Goal: Use online tool/utility

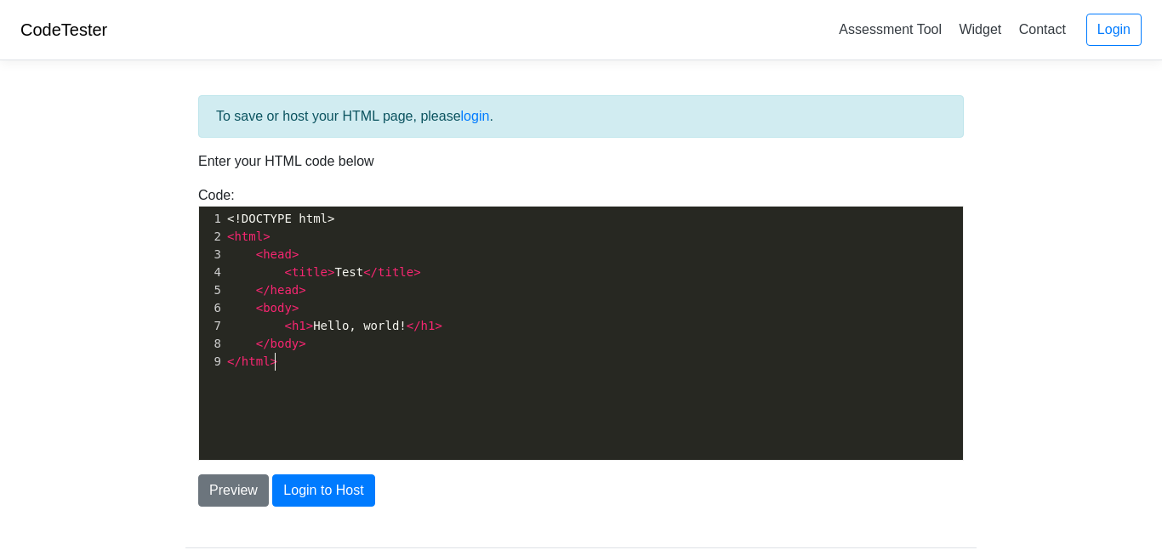
scroll to position [6, 0]
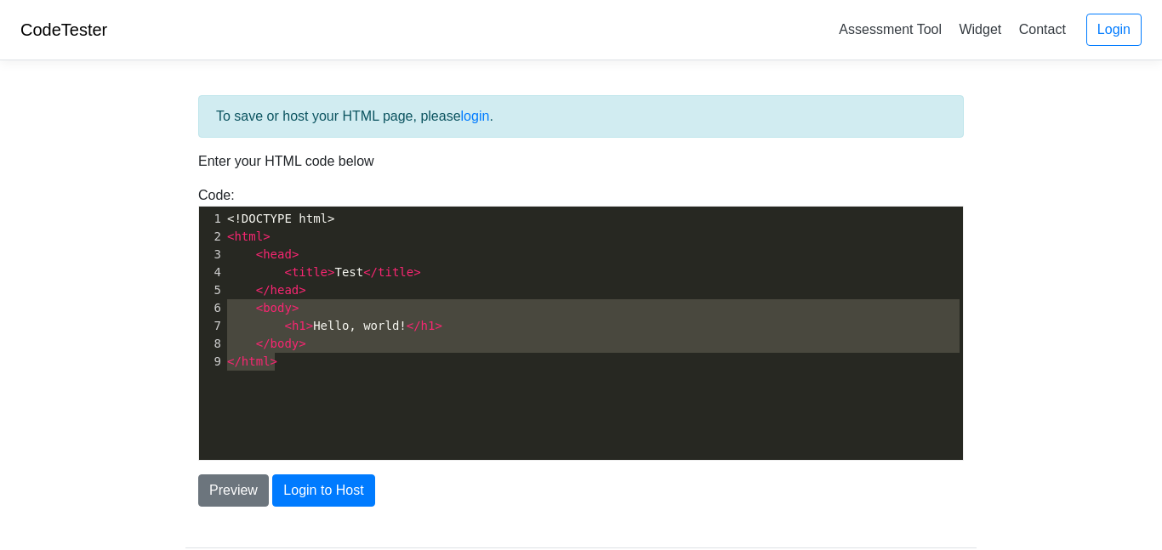
drag, startPoint x: 297, startPoint y: 353, endPoint x: 176, endPoint y: 227, distance: 174.4
click at [176, 227] on div "To save or host your HTML page, please login . Enter your HTML code below Code:…" at bounding box center [581, 343] width 816 height 538
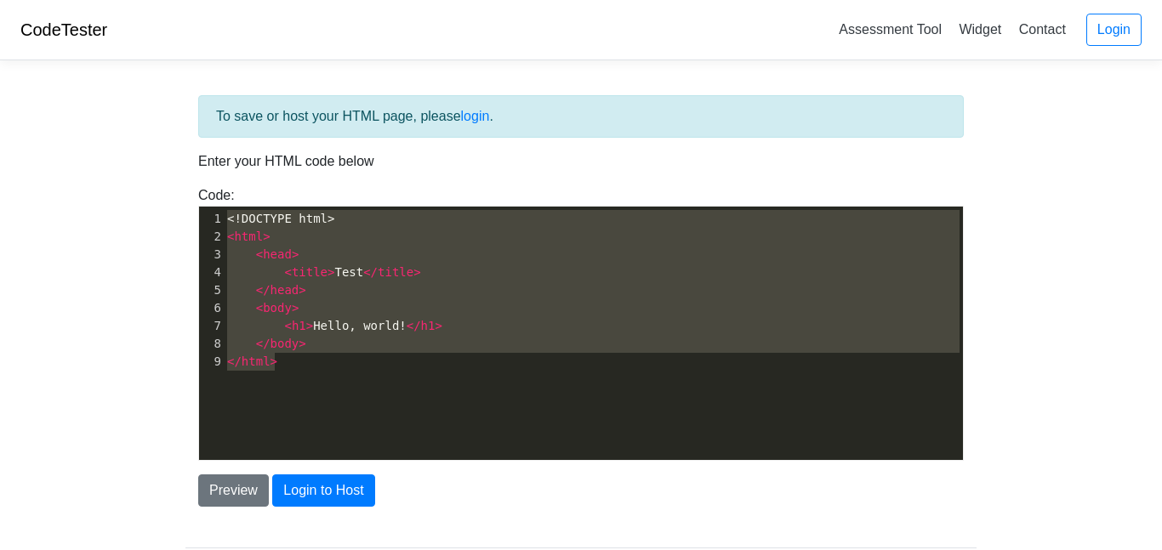
type textarea "]"
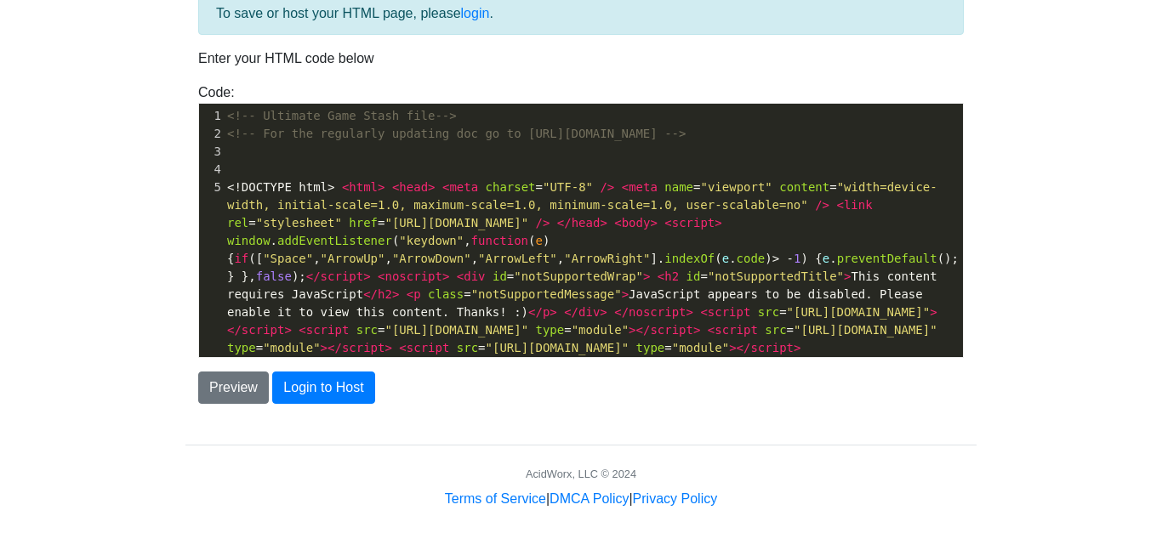
scroll to position [68, 0]
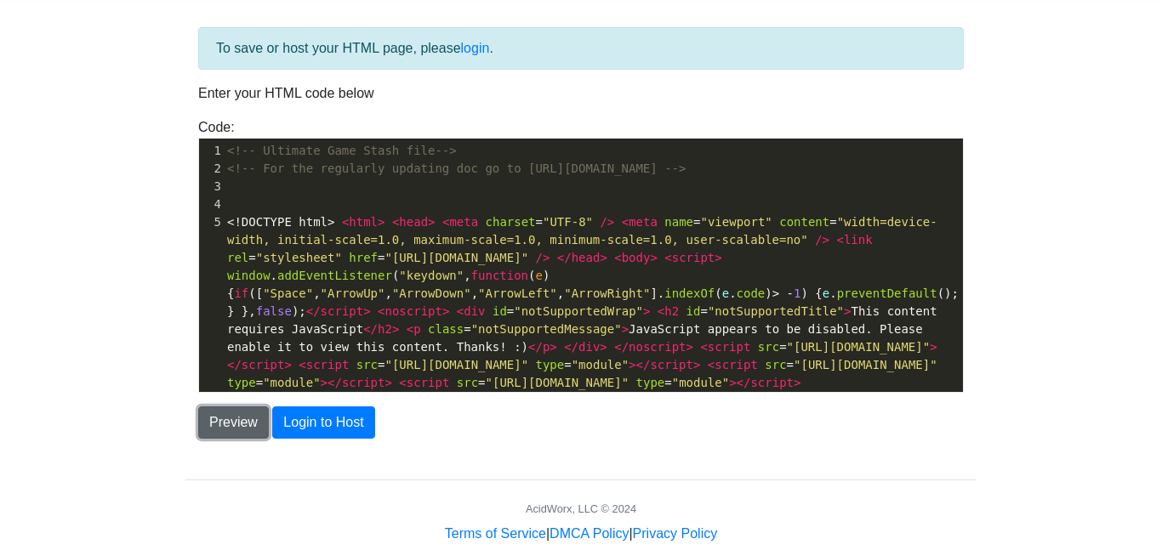
click at [211, 427] on button "Preview" at bounding box center [233, 423] width 71 height 32
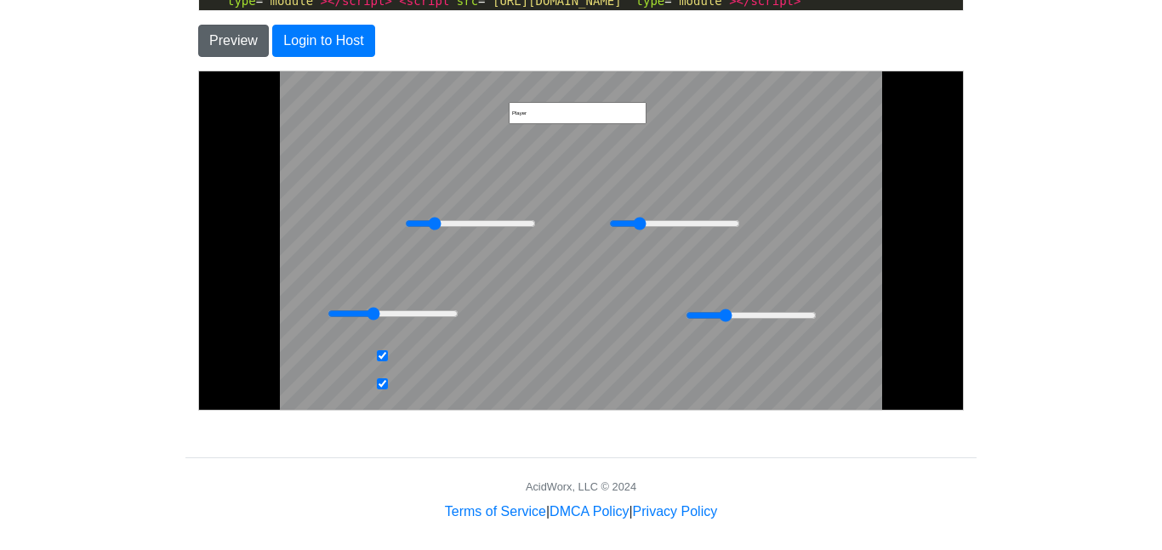
scroll to position [452, 0]
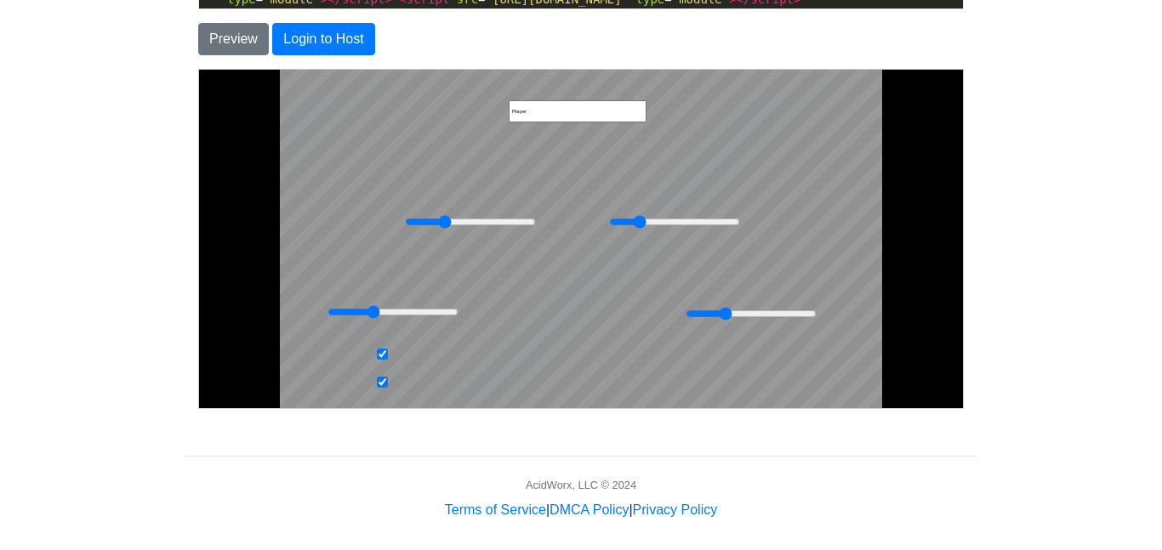
drag, startPoint x: 435, startPoint y: 220, endPoint x: 443, endPoint y: 236, distance: 17.1
type input "286"
click at [443, 230] on input "range" at bounding box center [469, 221] width 131 height 17
drag, startPoint x: 631, startPoint y: 225, endPoint x: 544, endPoint y: 215, distance: 87.2
type input "0"
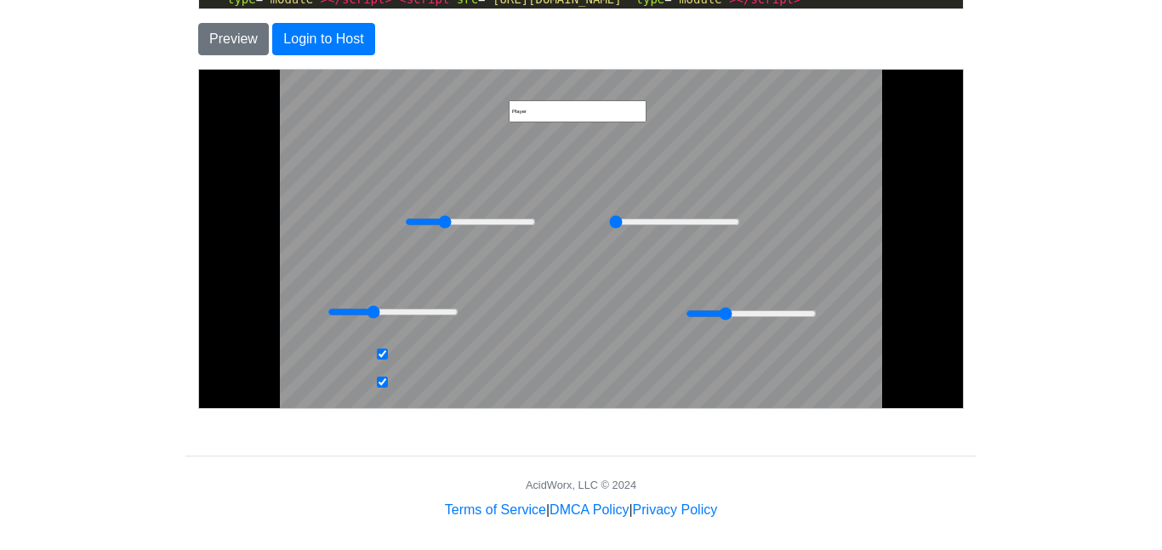
click at [608, 215] on input "range" at bounding box center [673, 221] width 131 height 17
drag, startPoint x: 725, startPoint y: 314, endPoint x: 705, endPoint y: 312, distance: 20.5
click at [705, 312] on input "range" at bounding box center [750, 312] width 131 height 17
drag, startPoint x: 705, startPoint y: 312, endPoint x: 728, endPoint y: 312, distance: 23.0
type input "75"
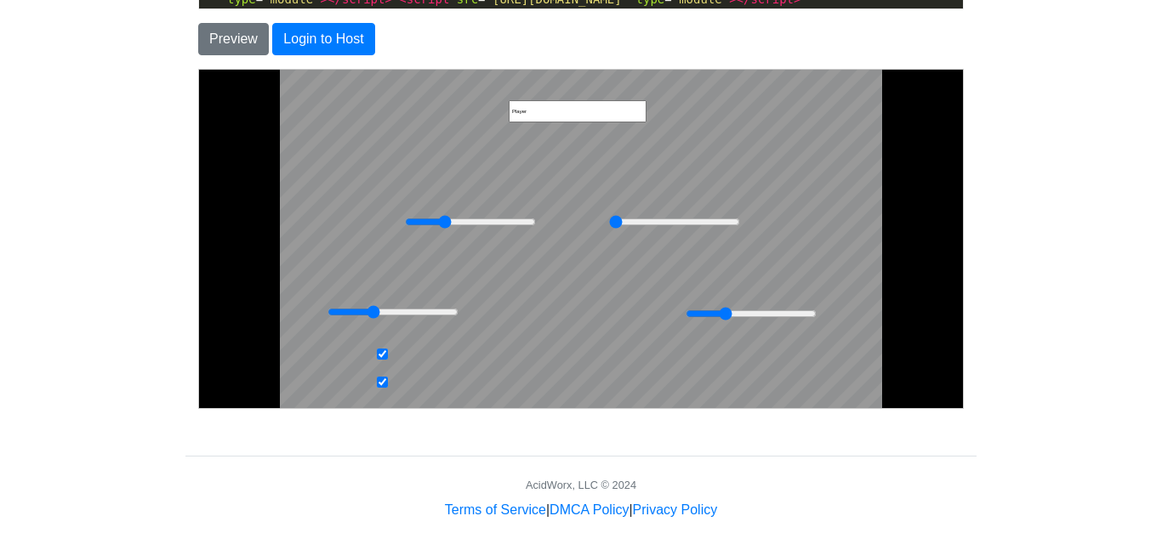
click at [728, 312] on input "range" at bounding box center [750, 312] width 131 height 17
drag, startPoint x: 378, startPoint y: 312, endPoint x: 475, endPoint y: 325, distance: 96.9
type input "800"
click at [458, 320] on input "range" at bounding box center [392, 311] width 131 height 17
click at [424, 120] on body "Player" at bounding box center [580, 240] width 764 height 342
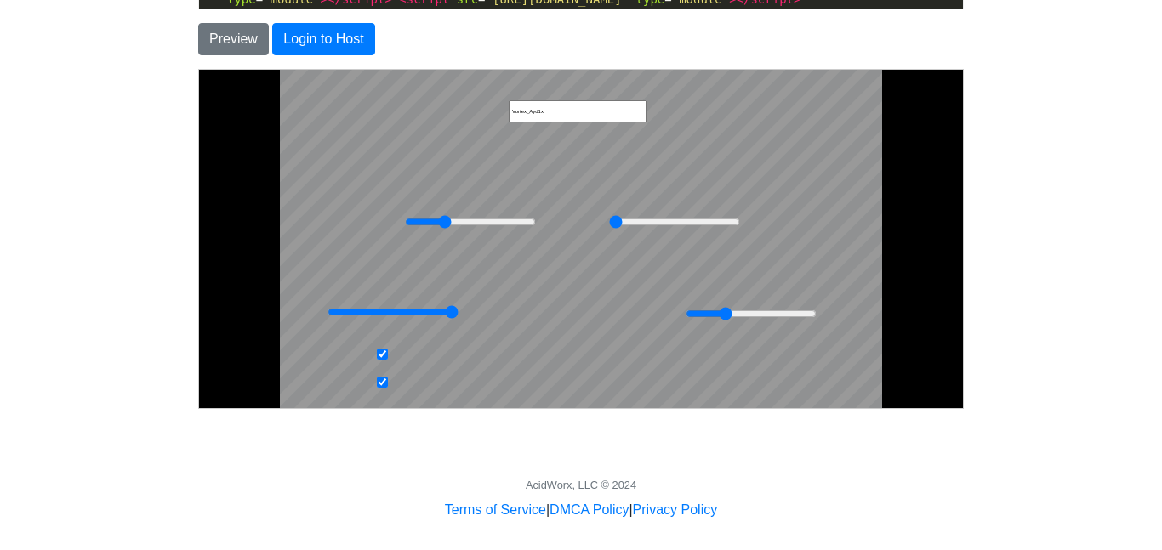
type input "Vortex_Ayd1x"
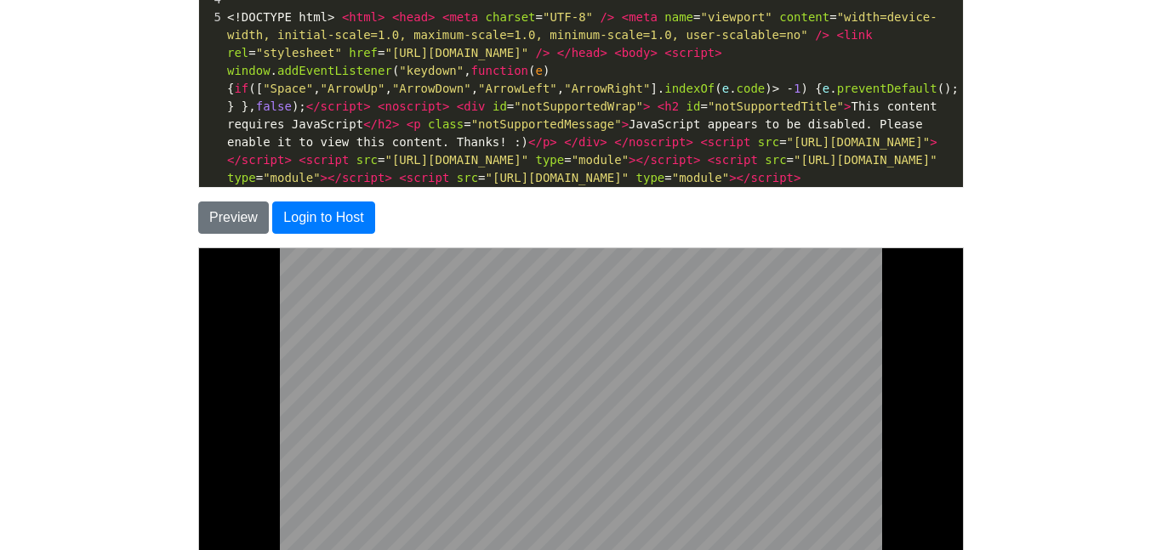
scroll to position [0, 0]
